Goal: Task Accomplishment & Management: Complete application form

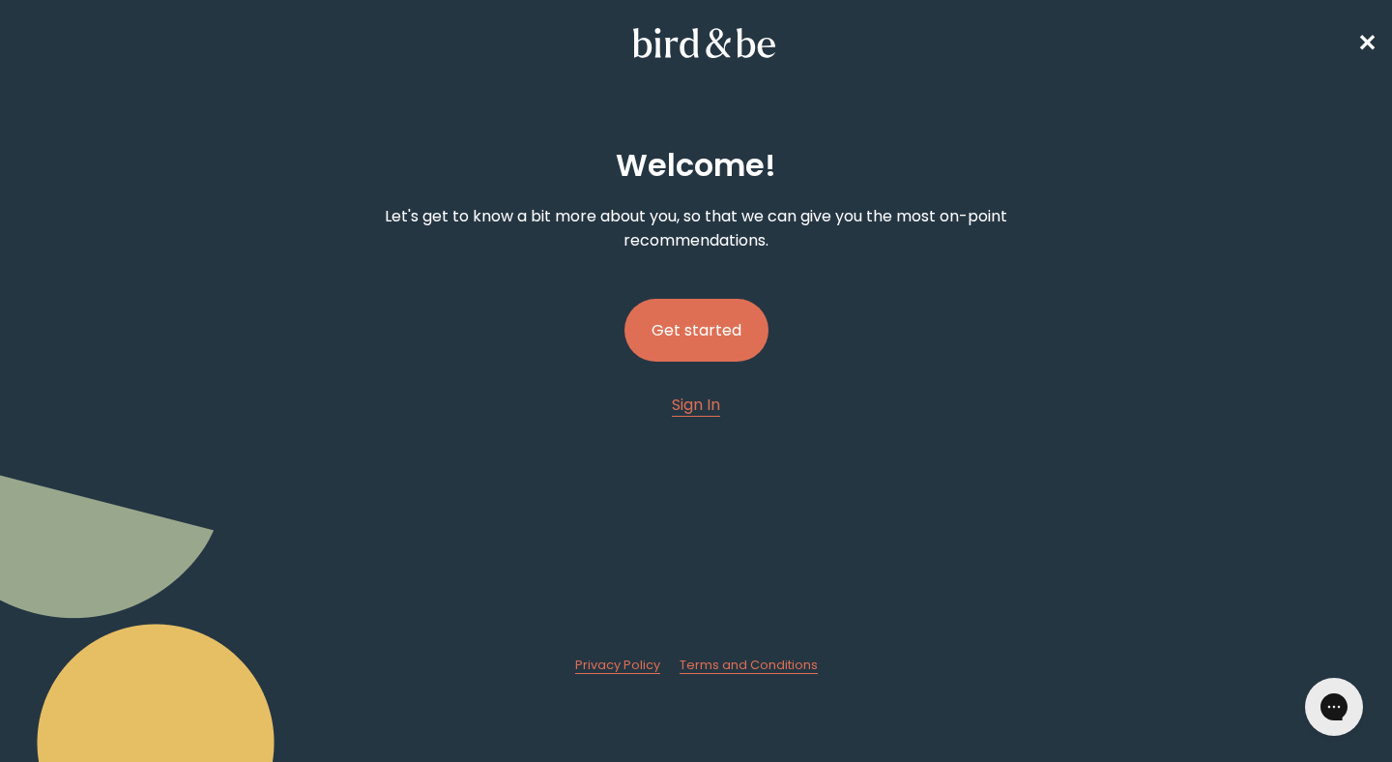
click at [748, 333] on button "Get started" at bounding box center [696, 330] width 144 height 63
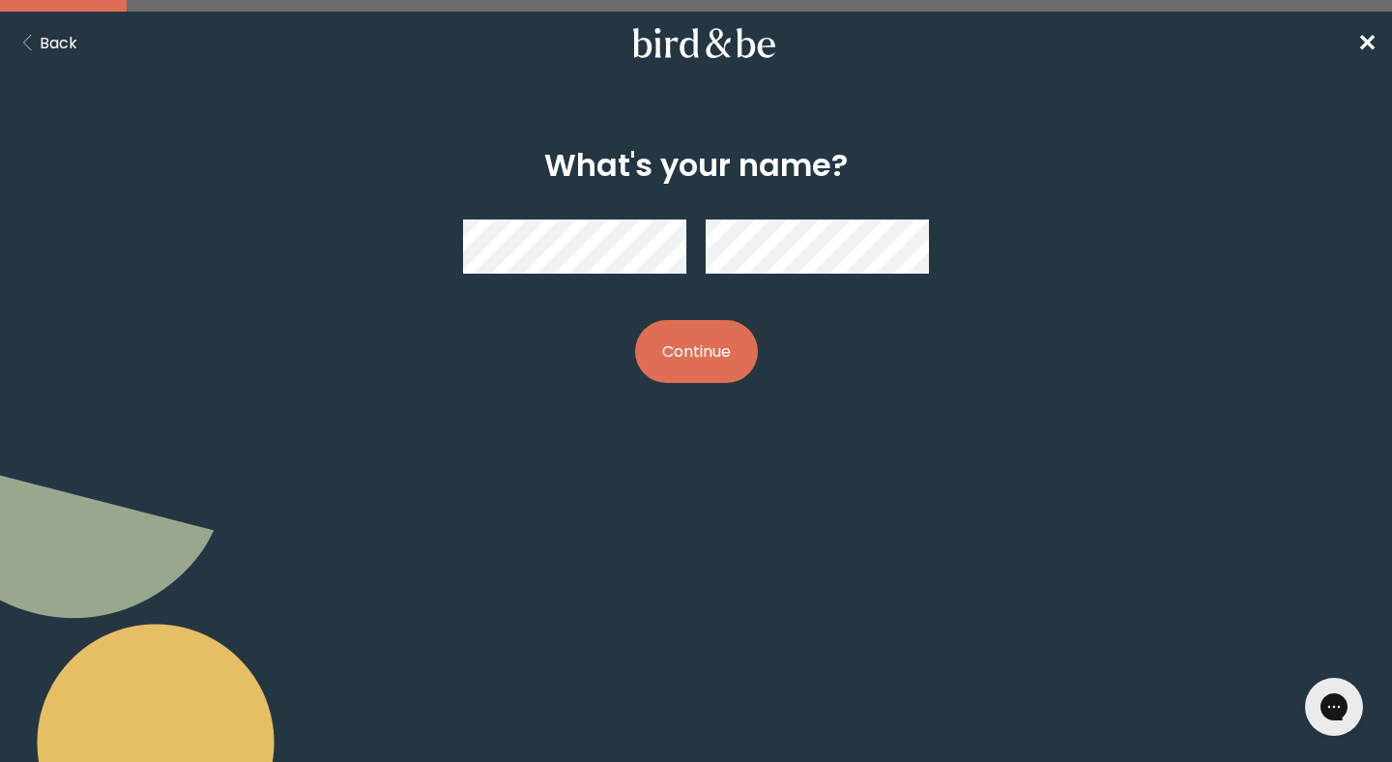
click at [635, 320] on button "Continue" at bounding box center [696, 351] width 123 height 63
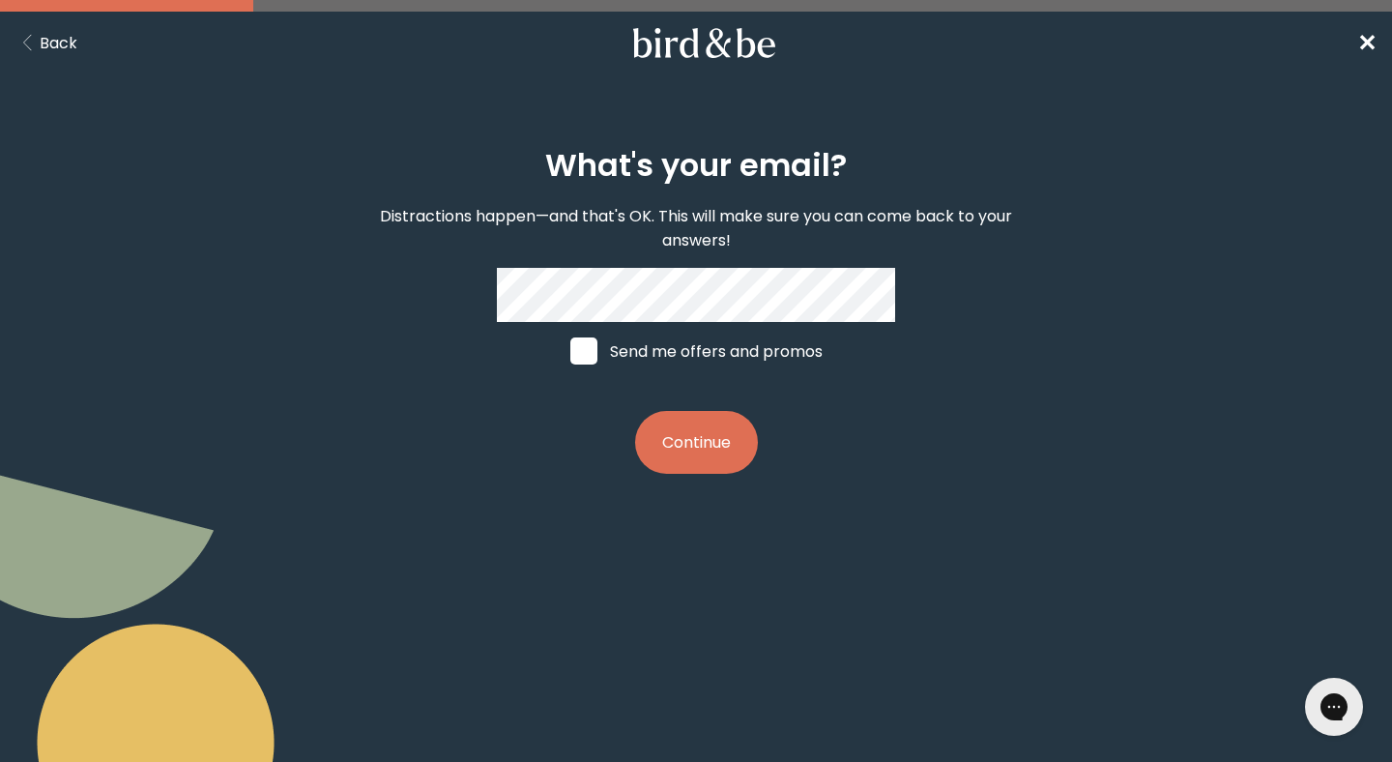
click at [635, 411] on button "Continue" at bounding box center [696, 442] width 123 height 63
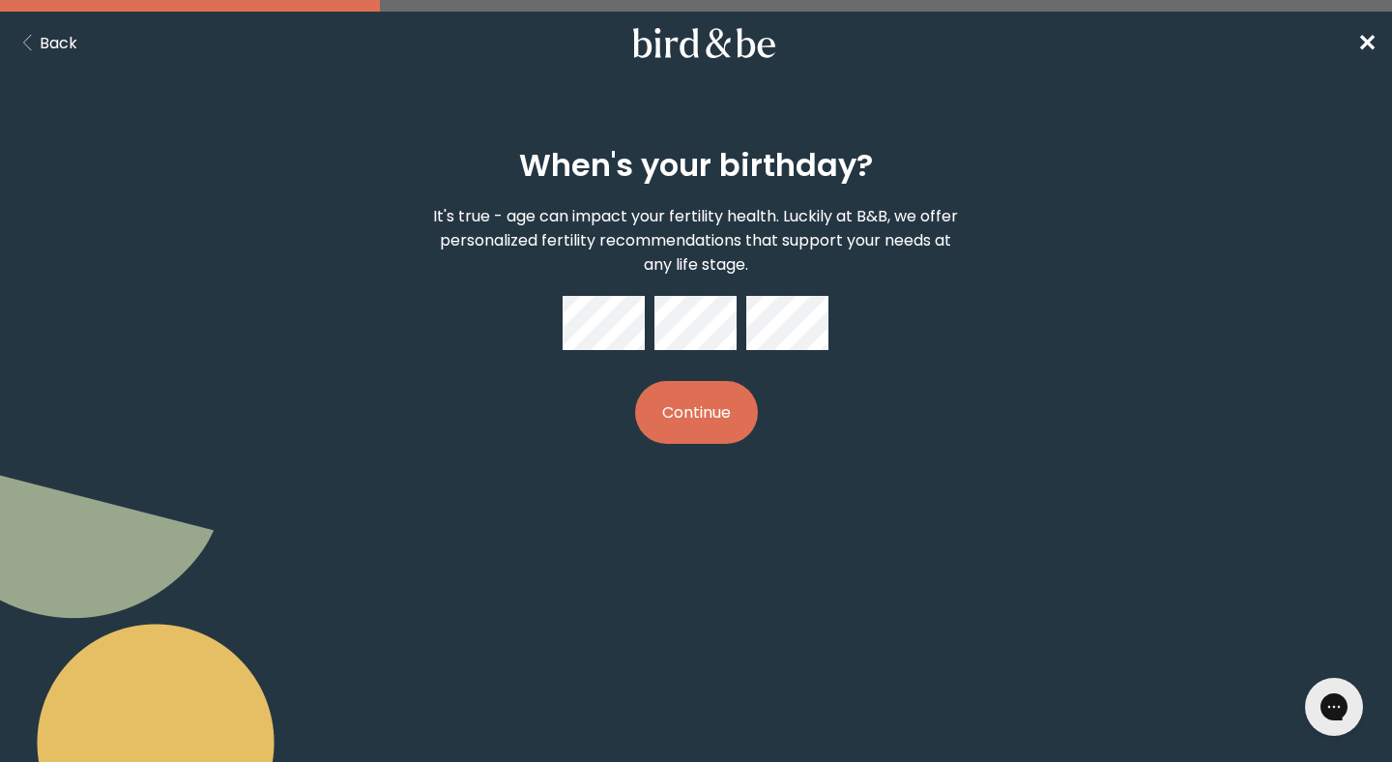
click at [635, 381] on button "Continue" at bounding box center [696, 412] width 123 height 63
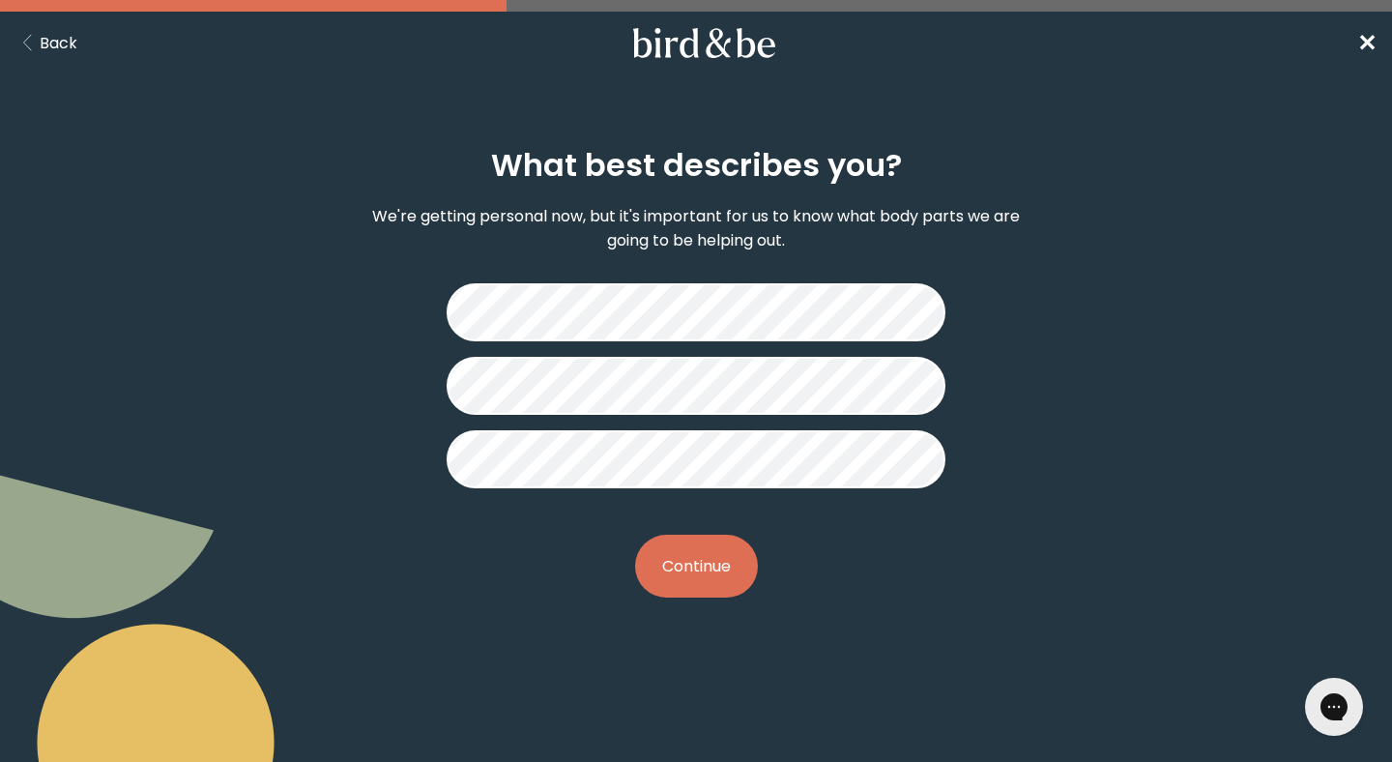
click at [693, 558] on button "Continue" at bounding box center [696, 565] width 123 height 63
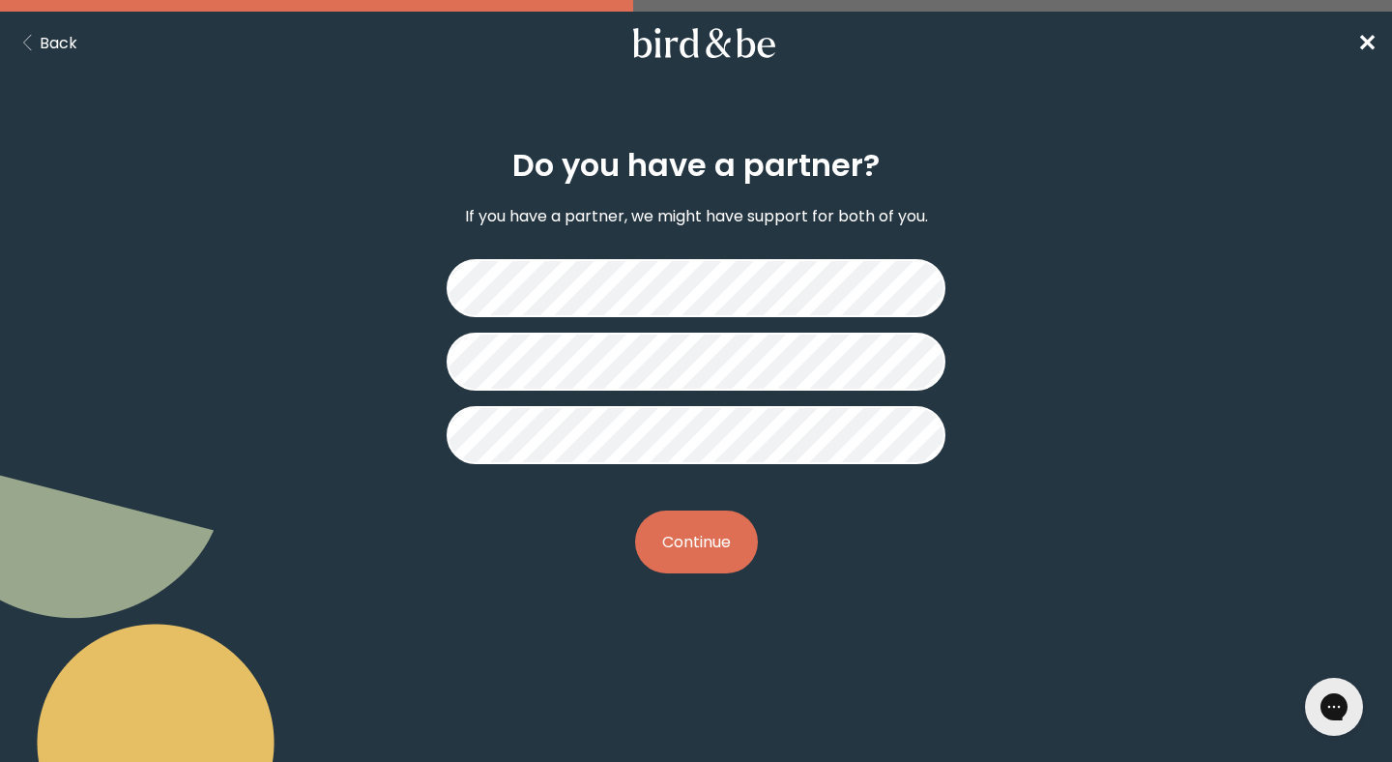
click at [693, 534] on button "Continue" at bounding box center [696, 541] width 123 height 63
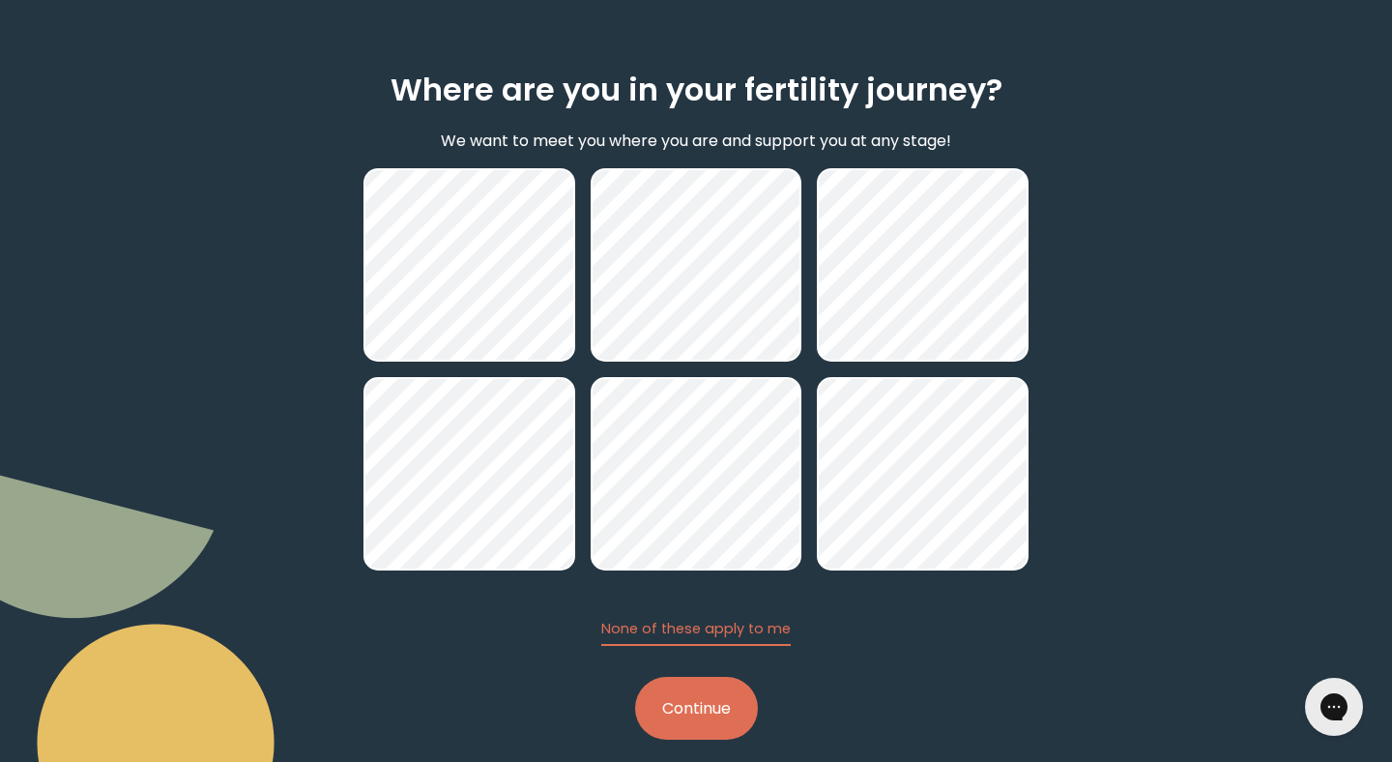
scroll to position [98, 0]
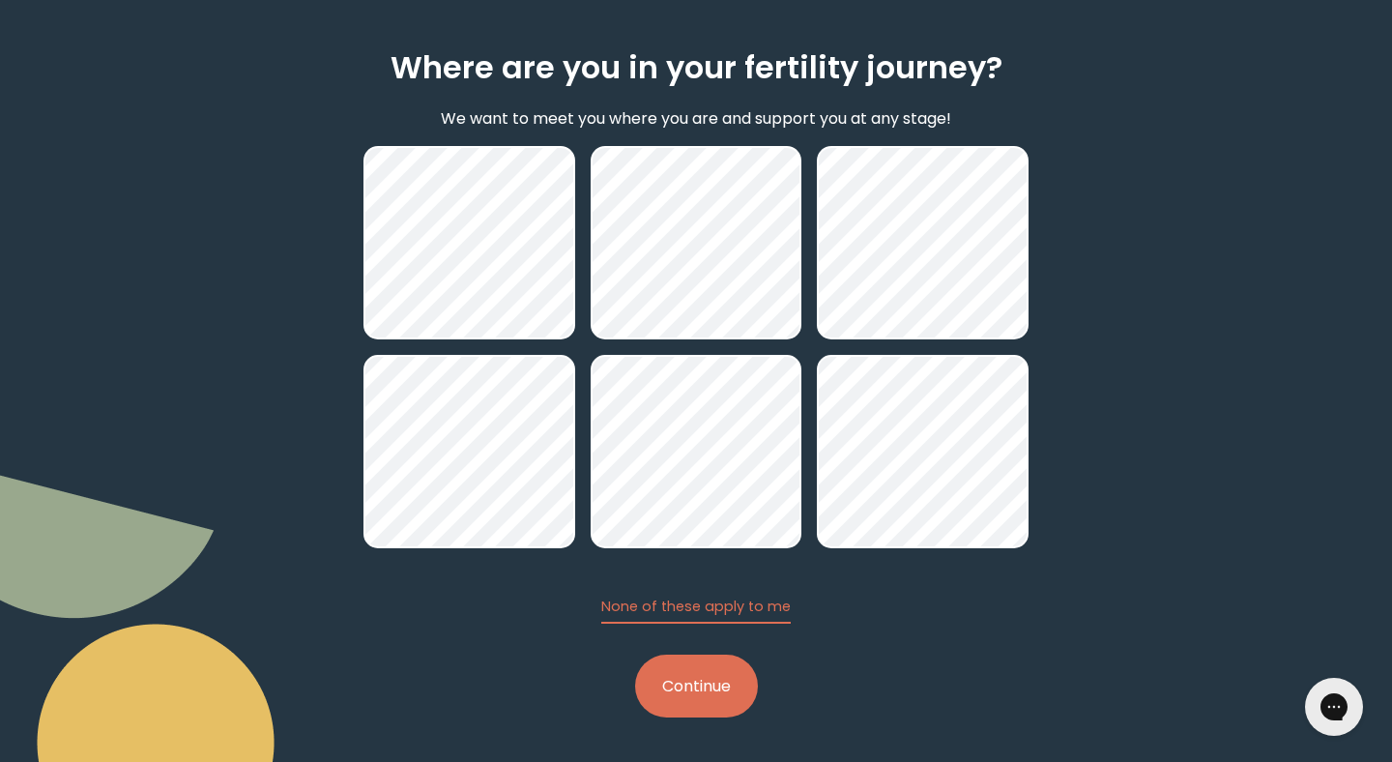
click at [698, 680] on button "Continue" at bounding box center [696, 685] width 123 height 63
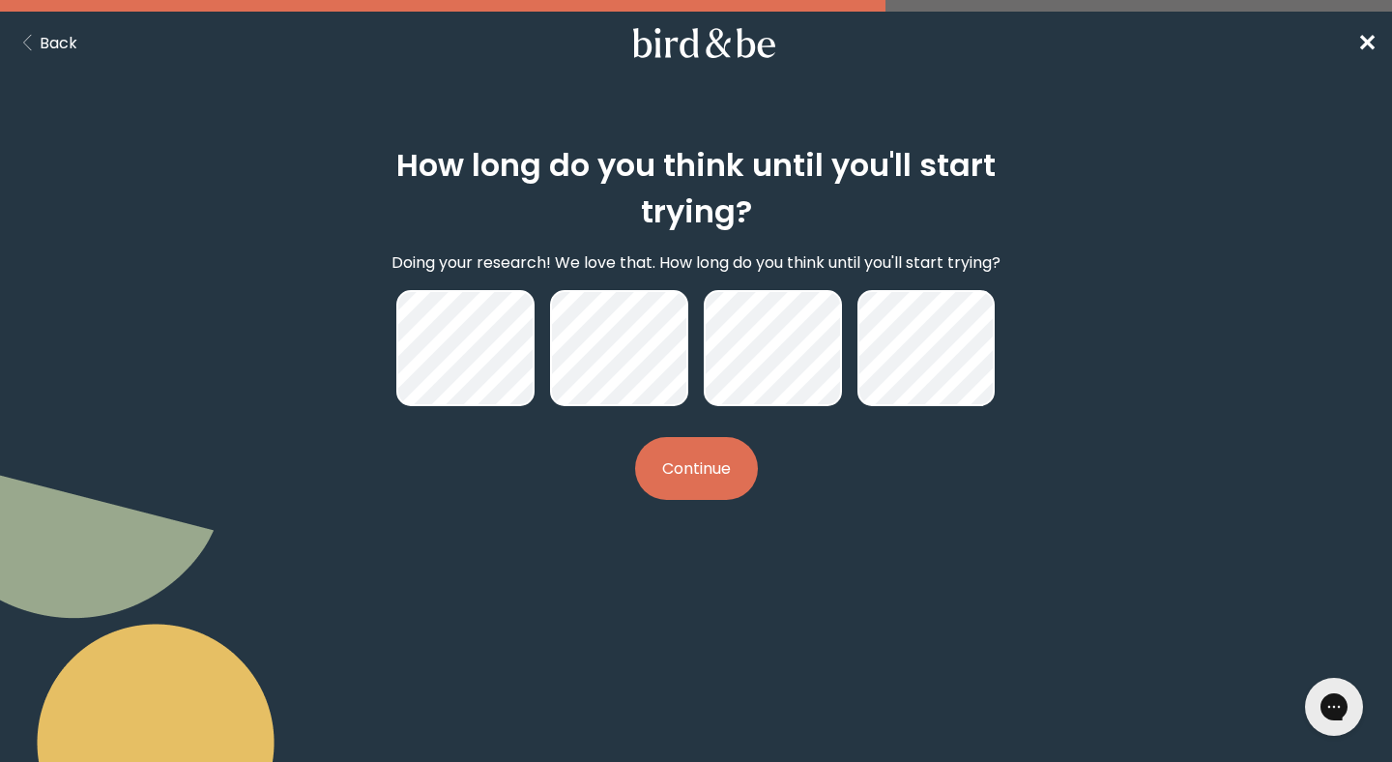
click at [706, 453] on button "Continue" at bounding box center [696, 468] width 123 height 63
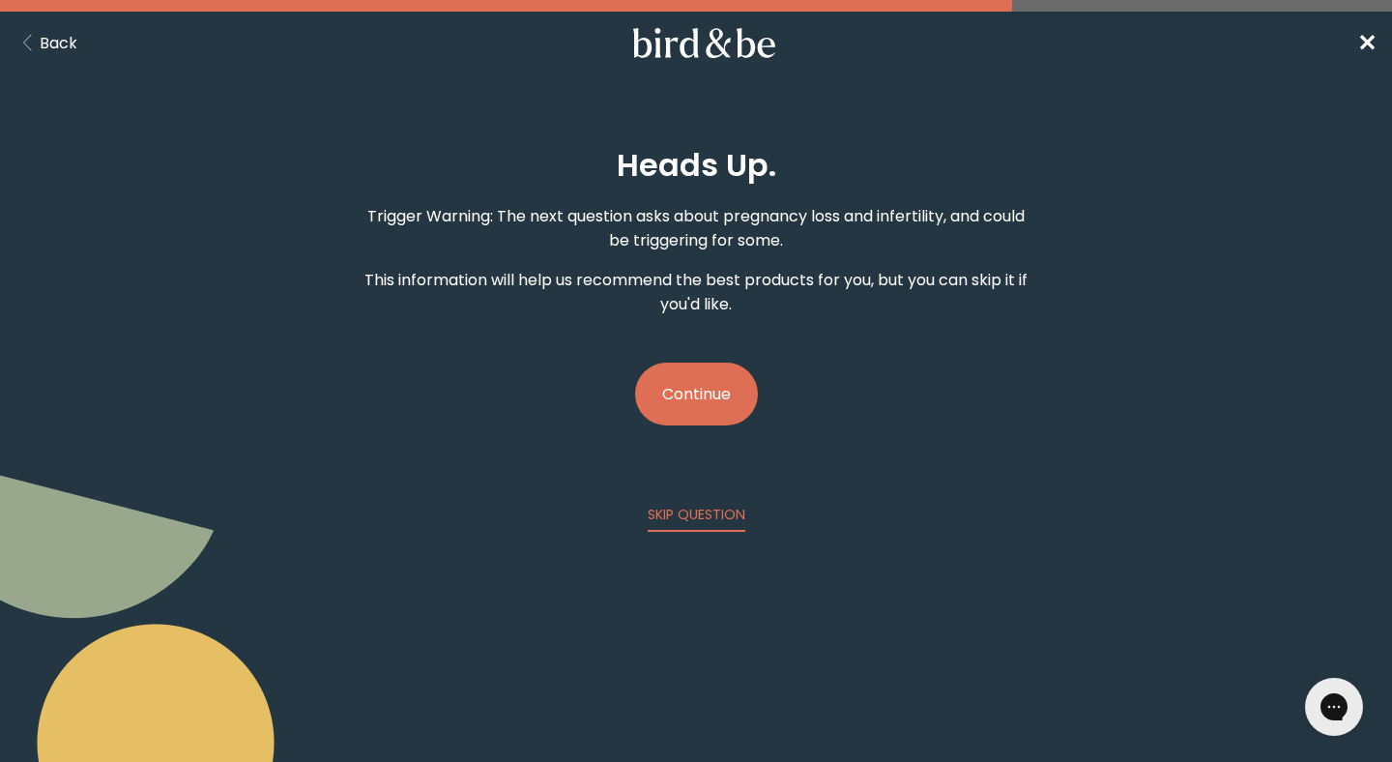
click at [721, 384] on button "Continue" at bounding box center [696, 393] width 123 height 63
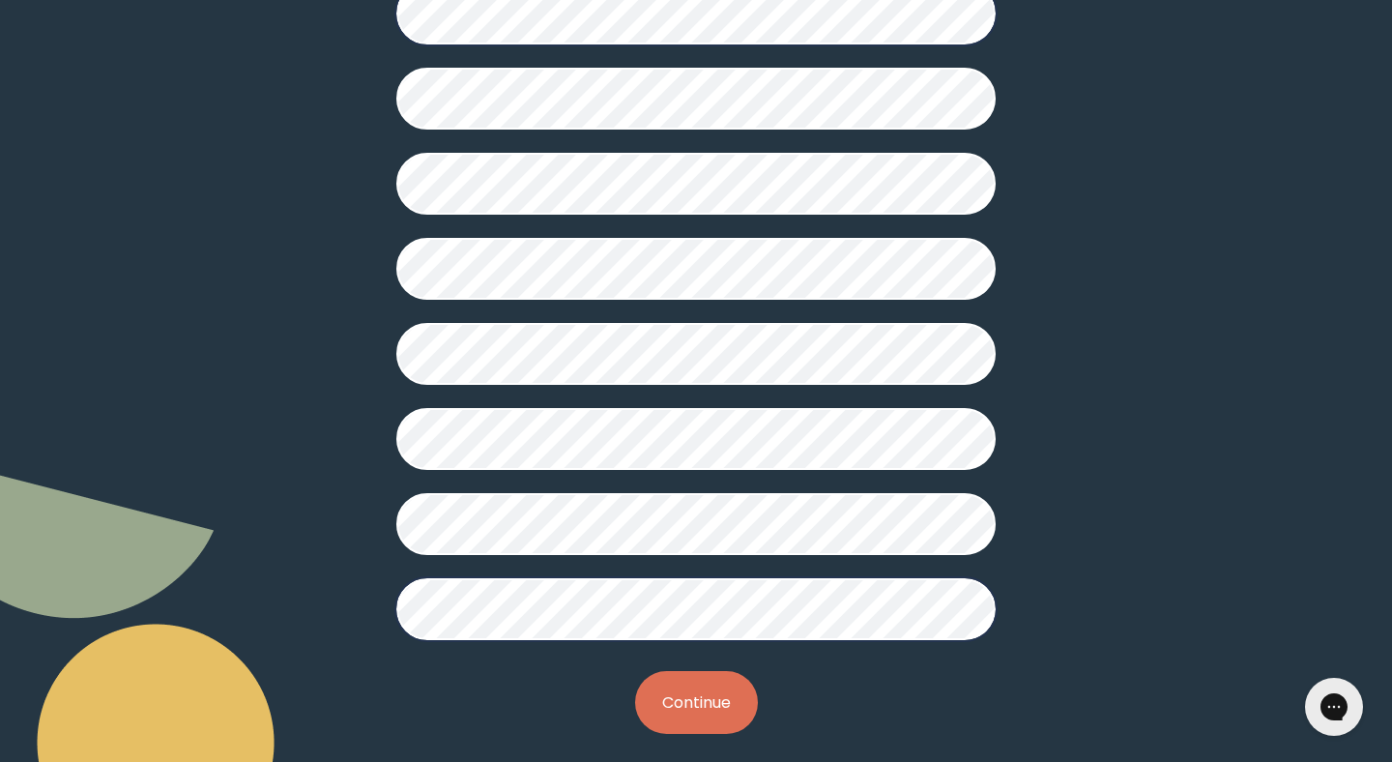
scroll to position [454, 0]
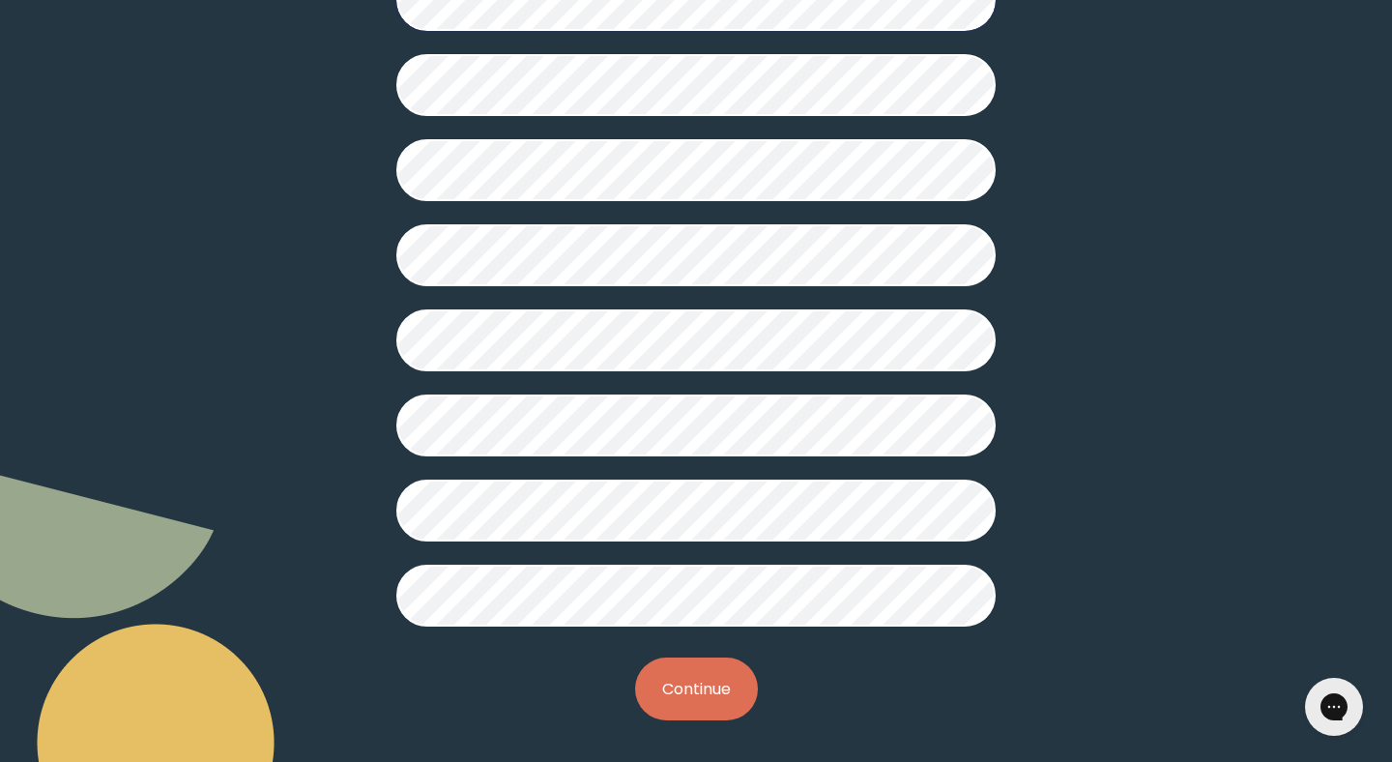
click at [684, 686] on button "Continue" at bounding box center [696, 688] width 123 height 63
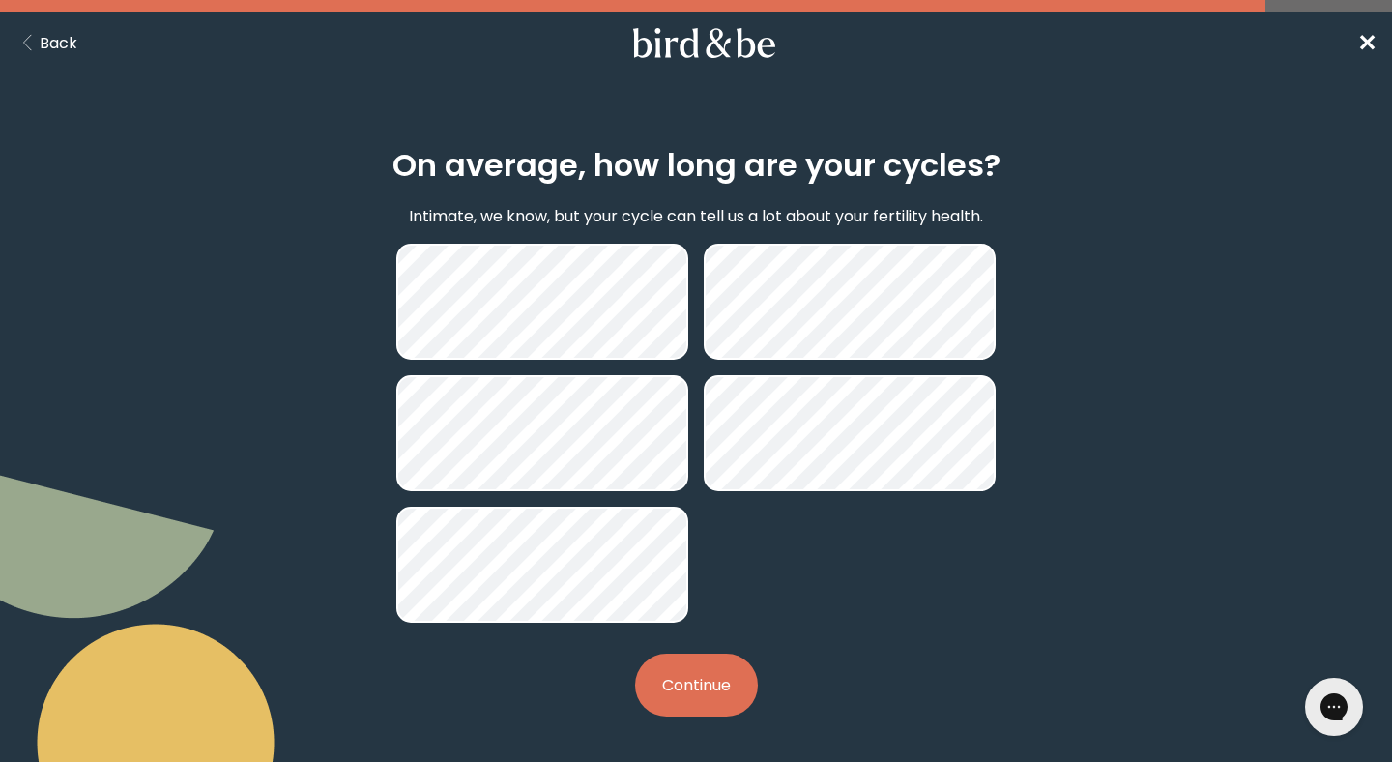
click at [696, 694] on button "Continue" at bounding box center [696, 684] width 123 height 63
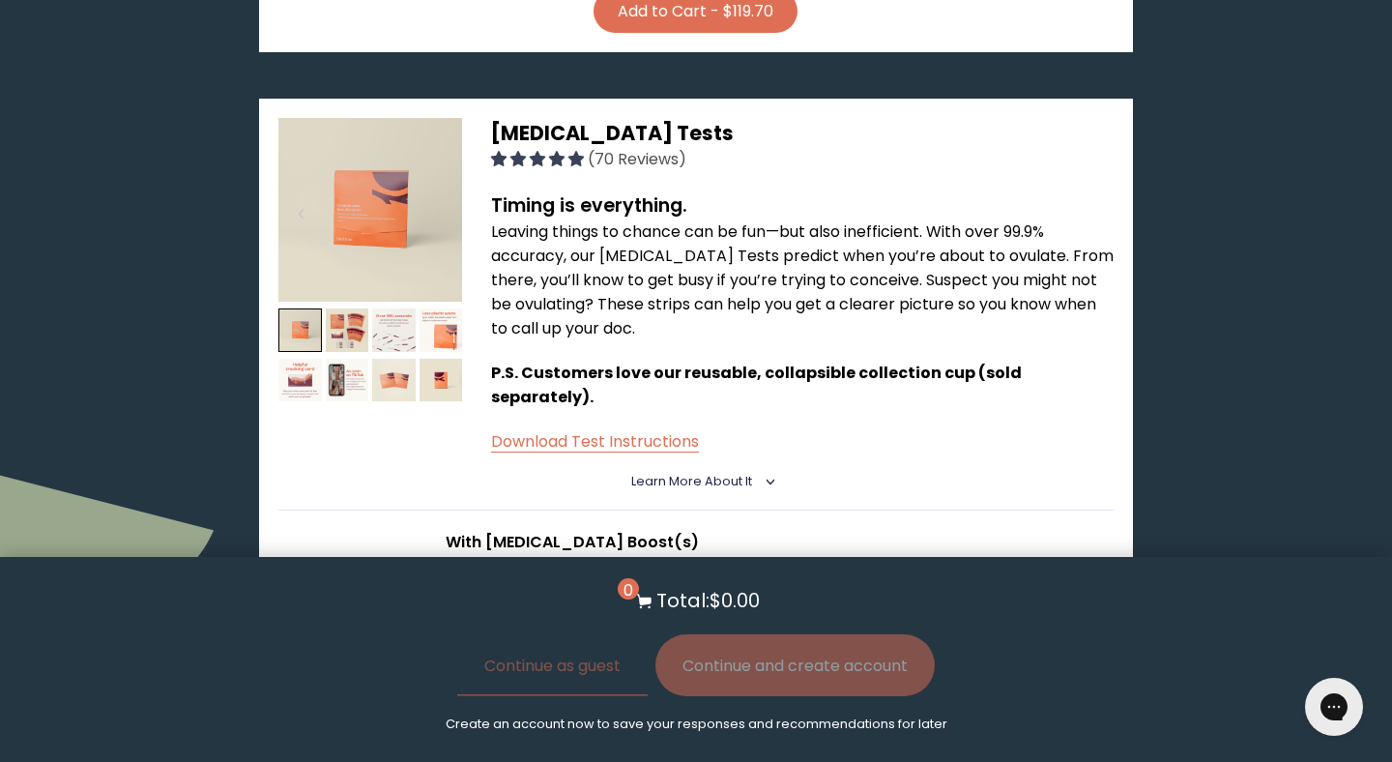
scroll to position [1195, 0]
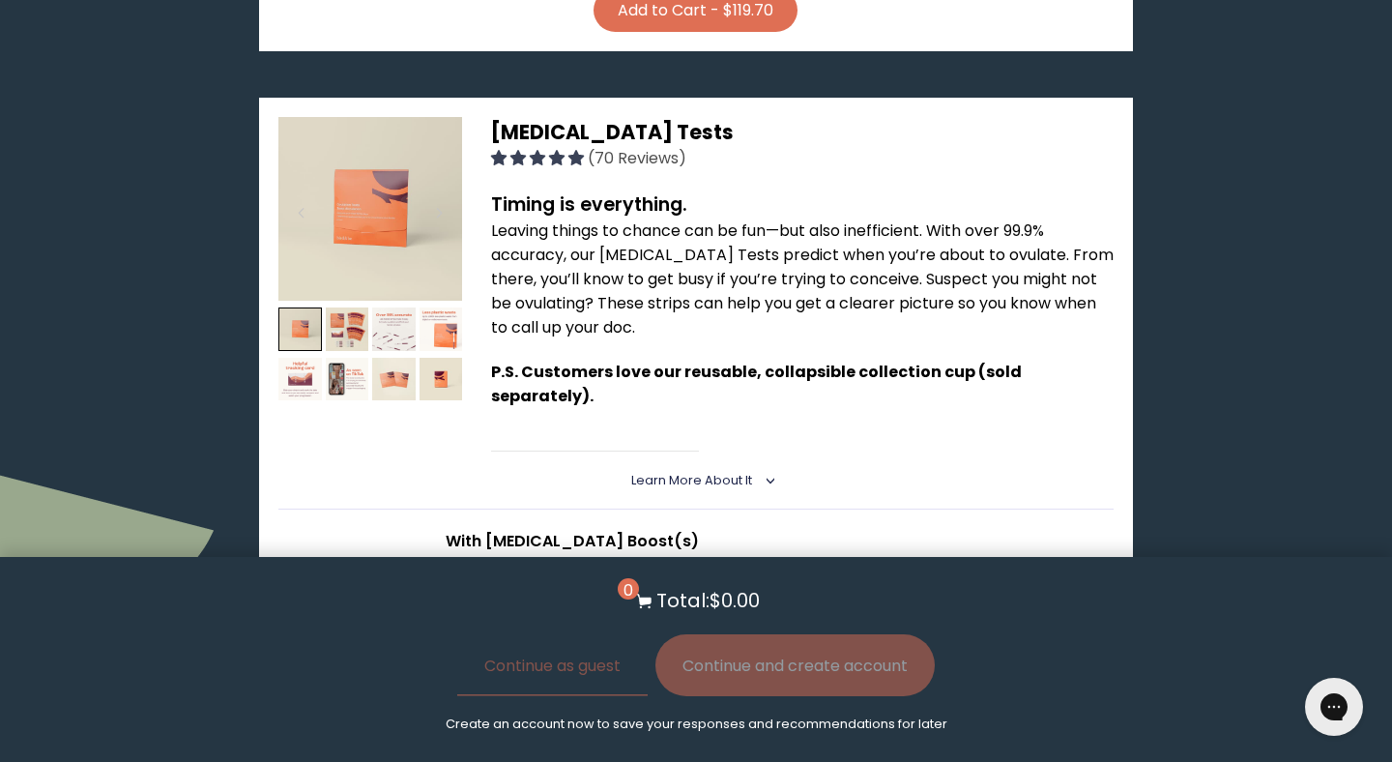
click at [655, 429] on link "Download Test Instructions" at bounding box center [595, 440] width 208 height 22
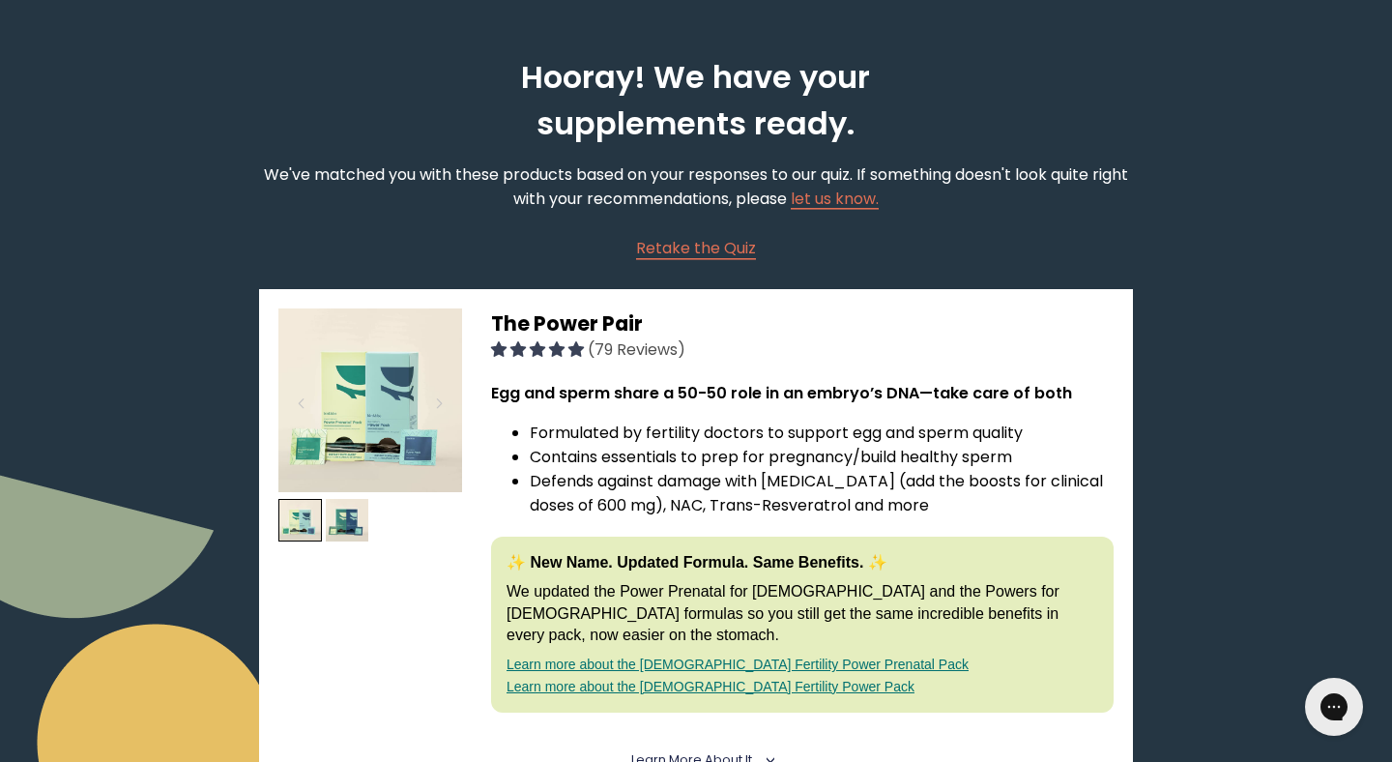
scroll to position [0, 0]
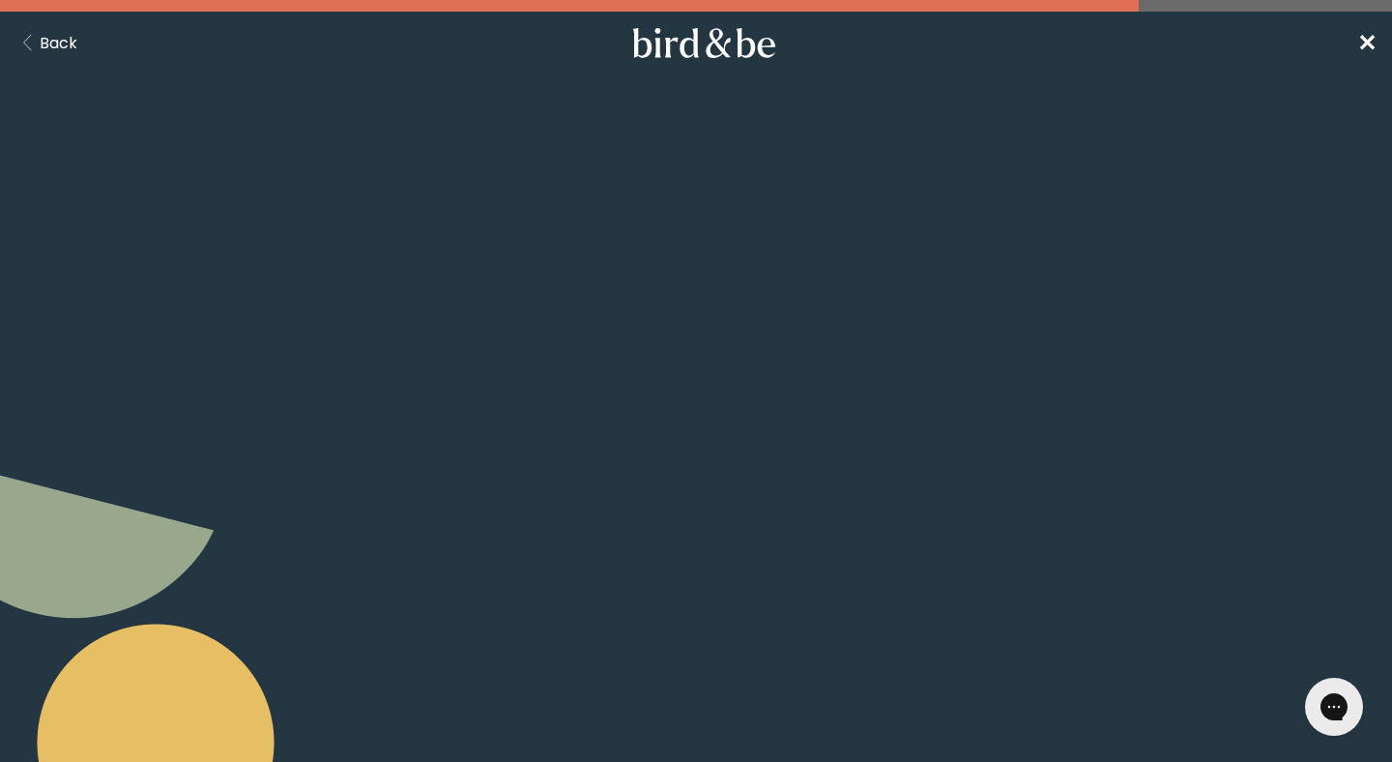
scroll to position [454, 0]
